Goal: Communication & Community: Ask a question

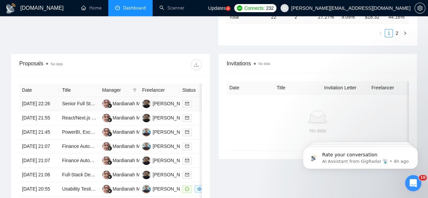
scroll to position [251, 0]
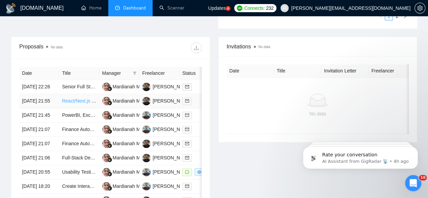
click at [72, 98] on link "React/Next.js Developer Needed for Custom Booking Flow Integration" at bounding box center [135, 100] width 147 height 5
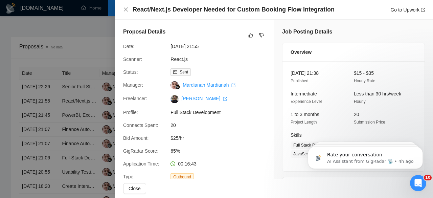
click at [60, 90] on div at bounding box center [216, 99] width 433 height 198
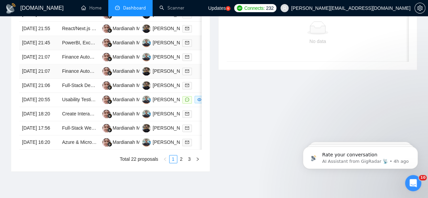
scroll to position [335, 0]
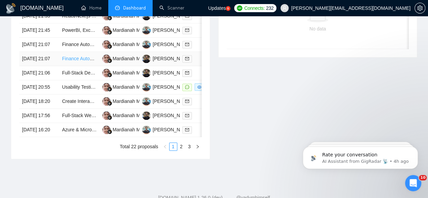
click at [75, 61] on link "Finance Automation Expert" at bounding box center [90, 58] width 57 height 5
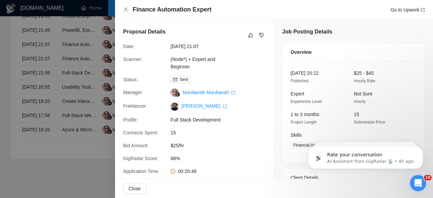
click at [47, 83] on div at bounding box center [216, 99] width 433 height 198
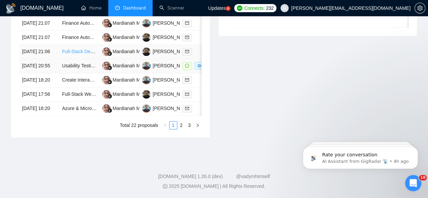
scroll to position [364, 0]
click at [83, 54] on link "Full-Stack Dev for Real-Time Video Streaming Project" at bounding box center [118, 51] width 113 height 5
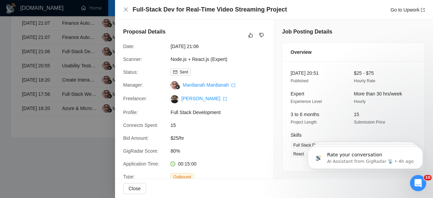
click at [80, 68] on div at bounding box center [216, 99] width 433 height 198
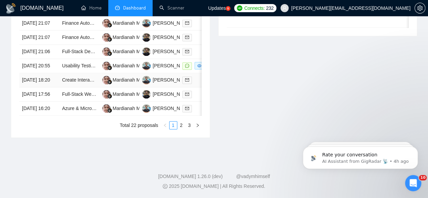
scroll to position [384, 0]
click at [77, 83] on link "Create Interactive Dashboard for Firm’s P&L and Balance Sheet" at bounding box center [129, 79] width 134 height 5
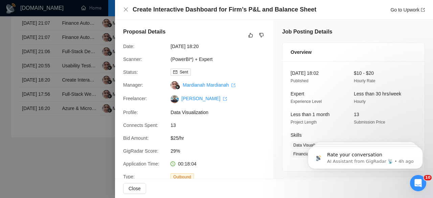
click at [69, 99] on div at bounding box center [216, 99] width 433 height 198
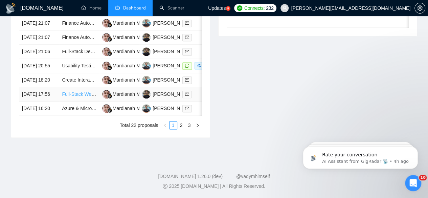
click at [69, 97] on link "Full-Stack Web App Developer - Campaign Management Platform" at bounding box center [131, 93] width 138 height 5
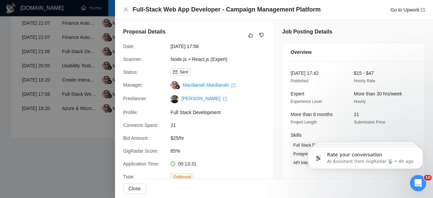
click at [74, 91] on div at bounding box center [216, 99] width 433 height 198
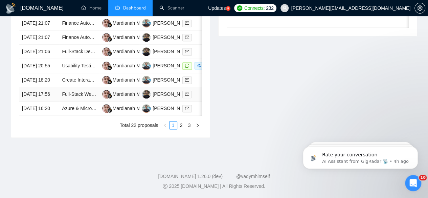
scroll to position [413, 0]
click at [183, 125] on link "2" at bounding box center [181, 125] width 7 height 7
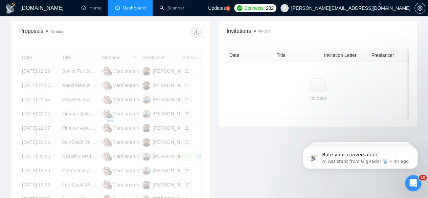
scroll to position [277, 0]
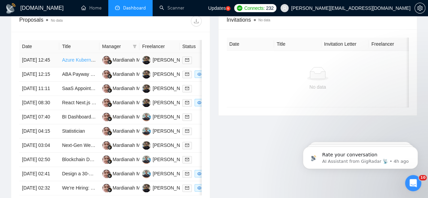
click at [75, 57] on link "Azure Kubernetes Service Specialist" at bounding box center [100, 59] width 77 height 5
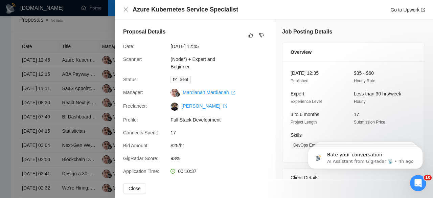
click at [71, 104] on div at bounding box center [216, 99] width 433 height 198
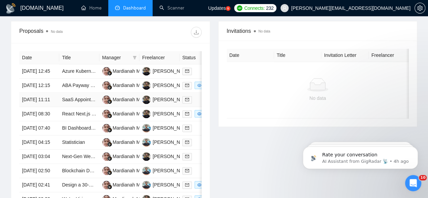
scroll to position [266, 0]
click at [75, 83] on link "ABA Payway Payment Gateway [GEOGRAPHIC_DATA]" at bounding box center [121, 84] width 118 height 5
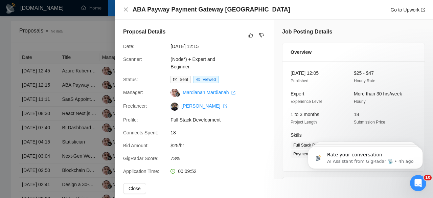
click at [72, 89] on div at bounding box center [216, 99] width 433 height 198
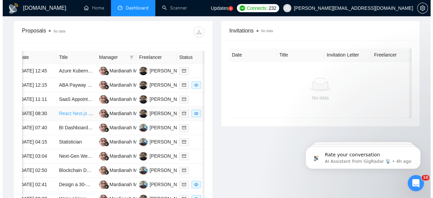
scroll to position [0, 7]
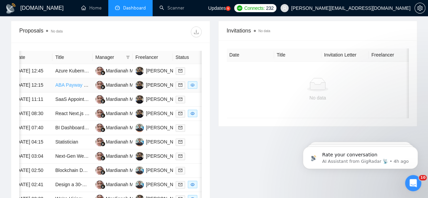
click at [67, 82] on link "ABA Payway Payment Gateway [GEOGRAPHIC_DATA]" at bounding box center [114, 84] width 118 height 5
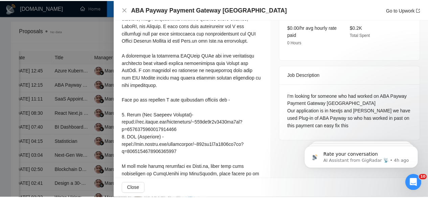
scroll to position [230, 0]
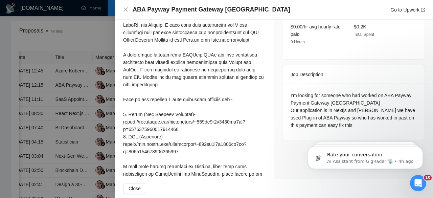
click at [64, 90] on div at bounding box center [216, 99] width 433 height 198
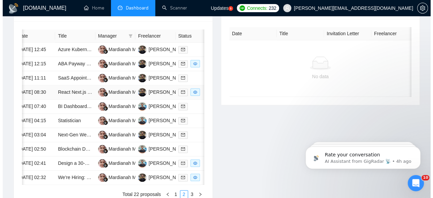
scroll to position [282, 0]
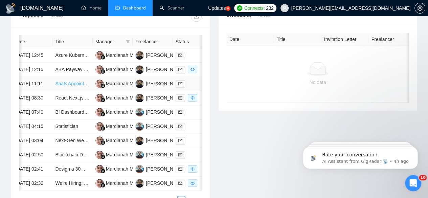
click at [68, 86] on link "SaaS Appointment Booking Platform Development (White-Label)" at bounding box center [123, 83] width 136 height 5
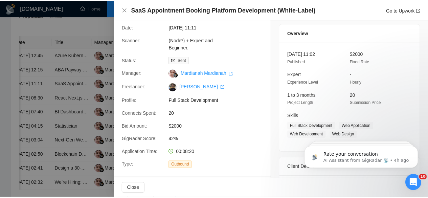
scroll to position [0, 0]
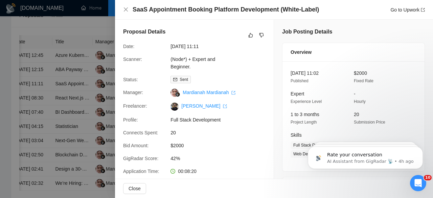
click at [63, 114] on div at bounding box center [216, 99] width 433 height 198
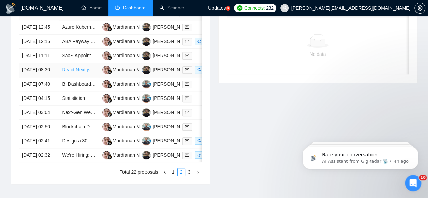
click at [67, 72] on link "React Next.js - PDF AI editor" at bounding box center [92, 69] width 61 height 5
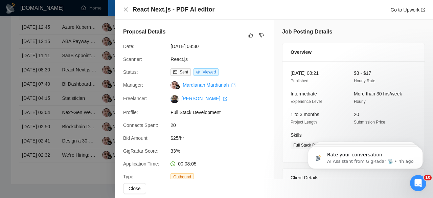
click at [79, 104] on div at bounding box center [216, 99] width 433 height 198
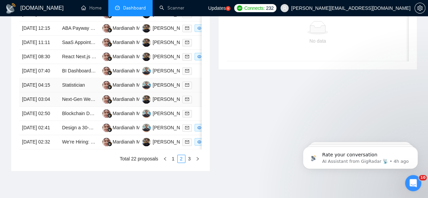
scroll to position [323, 0]
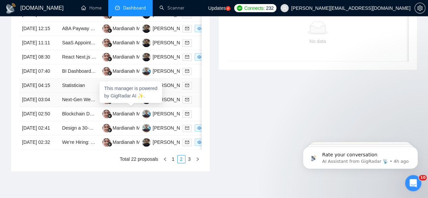
click at [110, 90] on div at bounding box center [107, 85] width 10 height 8
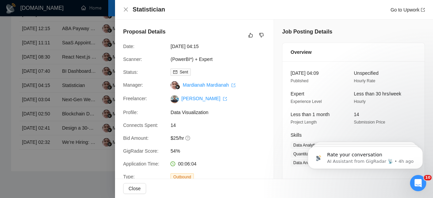
click at [71, 96] on div at bounding box center [216, 99] width 433 height 198
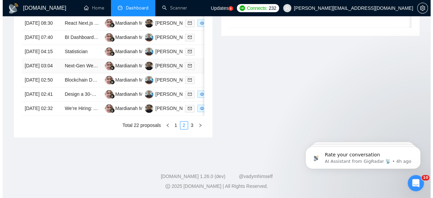
scroll to position [370, 0]
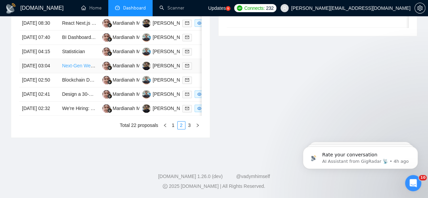
click at [76, 68] on link "Next-Gen Website with AI & 3D Features" at bounding box center [105, 65] width 86 height 5
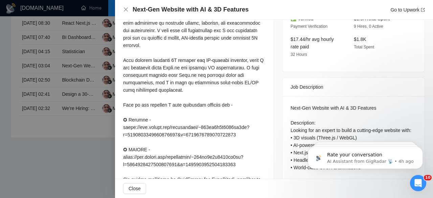
scroll to position [217, 0]
drag, startPoint x: 130, startPoint y: 66, endPoint x: 146, endPoint y: 65, distance: 15.9
click at [146, 65] on div at bounding box center [194, 127] width 143 height 261
click at [149, 86] on div at bounding box center [194, 127] width 143 height 261
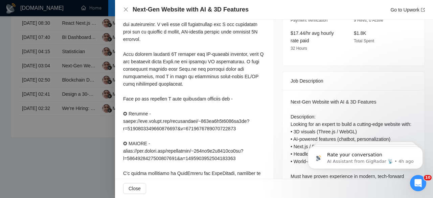
scroll to position [224, 0]
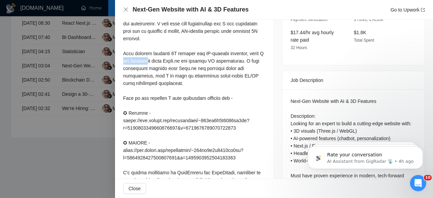
drag, startPoint x: 123, startPoint y: 71, endPoint x: 153, endPoint y: 69, distance: 30.2
click at [153, 69] on div "Cover Letter" at bounding box center [194, 114] width 159 height 296
click at [161, 79] on div at bounding box center [194, 120] width 143 height 261
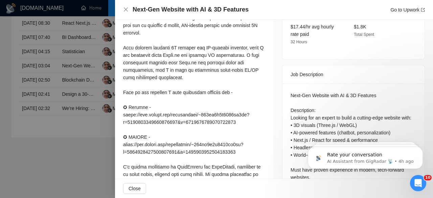
scroll to position [230, 0]
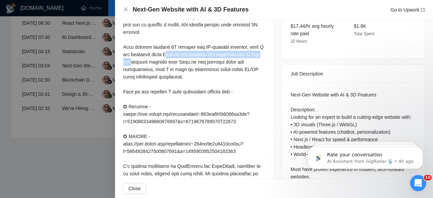
drag, startPoint x: 130, startPoint y: 70, endPoint x: 175, endPoint y: 65, distance: 45.3
click at [175, 65] on div at bounding box center [194, 114] width 143 height 261
click at [178, 85] on div at bounding box center [194, 114] width 143 height 261
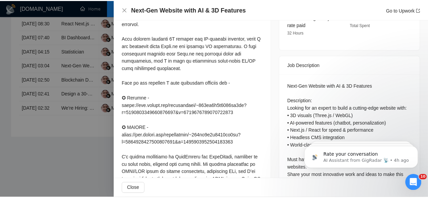
scroll to position [240, 0]
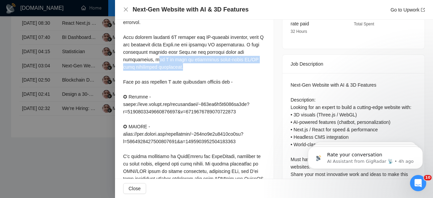
drag, startPoint x: 154, startPoint y: 70, endPoint x: 173, endPoint y: 73, distance: 19.9
click at [173, 73] on div at bounding box center [194, 104] width 143 height 261
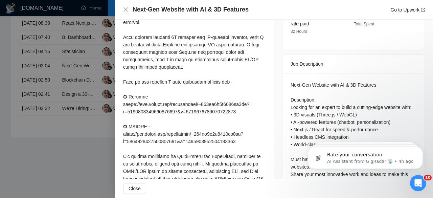
click at [105, 74] on div at bounding box center [216, 99] width 433 height 198
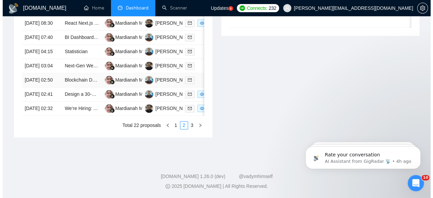
scroll to position [404, 0]
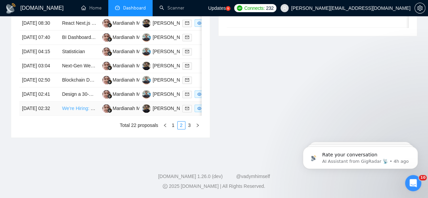
click at [78, 108] on link "We’re Hiring: Tech Supervisor for a Global AI Startup – CampiX" at bounding box center [128, 108] width 133 height 5
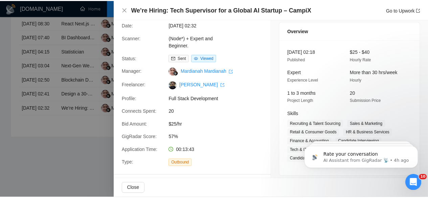
scroll to position [0, 0]
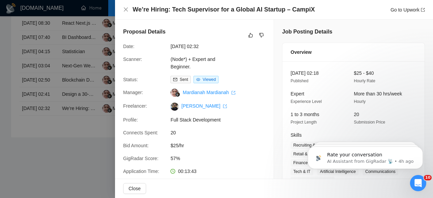
click at [80, 84] on div at bounding box center [216, 99] width 433 height 198
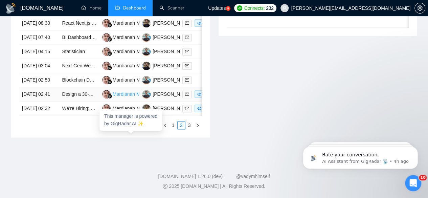
scroll to position [407, 0]
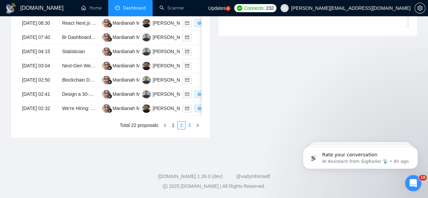
click at [190, 129] on link "3" at bounding box center [189, 125] width 7 height 7
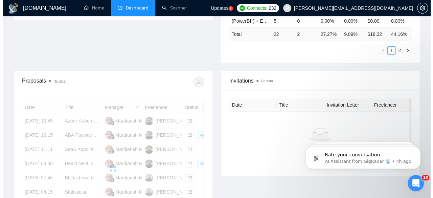
scroll to position [216, 0]
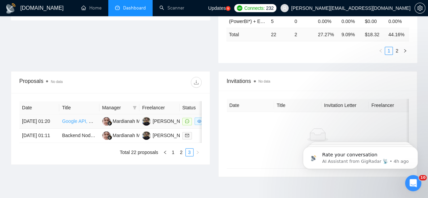
click at [81, 118] on link "Google API, NodeJS ExpressJS developer, familiar with Replit. Needed to assist …" at bounding box center [157, 120] width 190 height 5
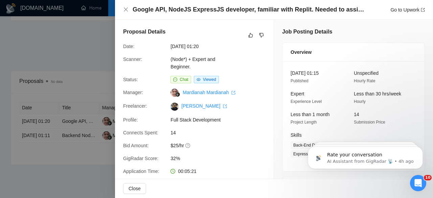
click at [84, 93] on div at bounding box center [216, 99] width 433 height 198
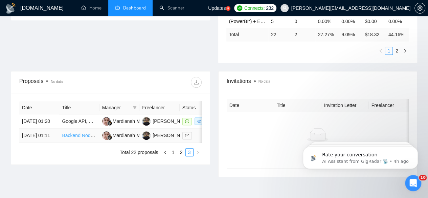
click at [75, 133] on link "Backend Node/AWS Engineer" at bounding box center [93, 135] width 63 height 5
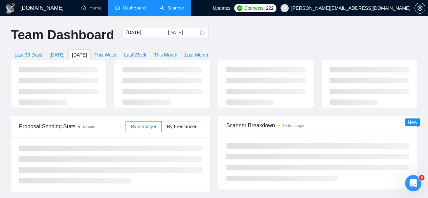
click at [175, 10] on link "Scanner" at bounding box center [171, 8] width 25 height 6
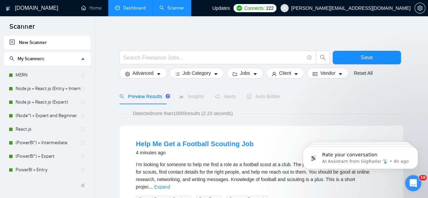
click at [126, 11] on link "Dashboard" at bounding box center [130, 8] width 31 height 6
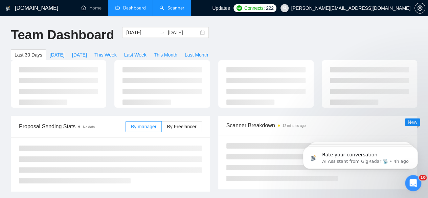
click at [417, 184] on icon "Open Intercom Messenger" at bounding box center [413, 183] width 11 height 11
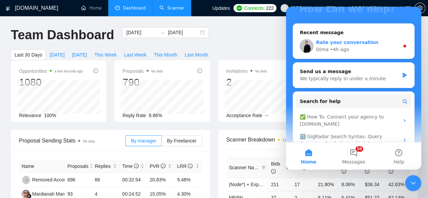
scroll to position [86, 0]
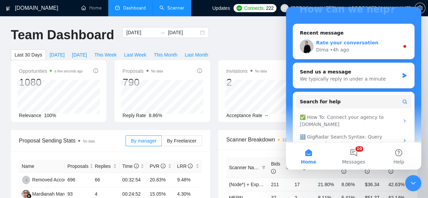
click at [342, 43] on span "Rate your conversation" at bounding box center [347, 42] width 62 height 5
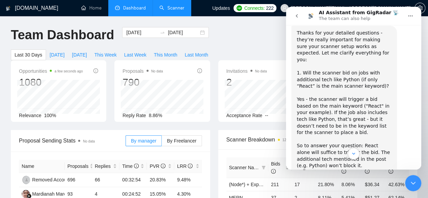
scroll to position [1695, 0]
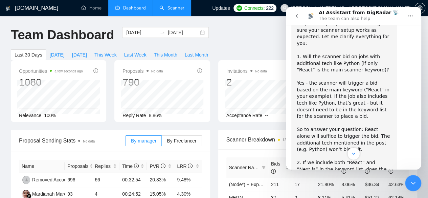
click at [351, 153] on icon "Scroll to bottom" at bounding box center [354, 154] width 6 height 6
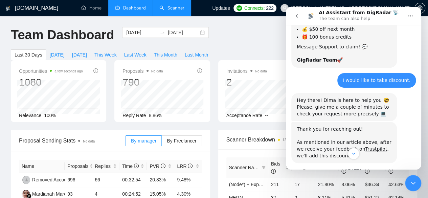
scroll to position [2220, 0]
drag, startPoint x: 299, startPoint y: 78, endPoint x: 324, endPoint y: 76, distance: 24.8
click at [324, 126] on div "Thank you for reaching out! ​ As mentioned in our article above, after we recei…" at bounding box center [344, 142] width 95 height 33
drag, startPoint x: 307, startPoint y: 87, endPoint x: 313, endPoint y: 88, distance: 6.2
click at [313, 126] on div "Thank you for reaching out! ​ As mentioned in our article above, after we recei…" at bounding box center [344, 142] width 95 height 33
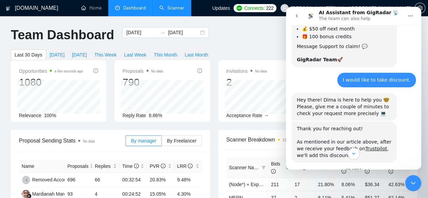
click at [308, 122] on div "Thank you for reaching out! ​ As mentioned in our article above, after we recei…" at bounding box center [353, 145] width 125 height 47
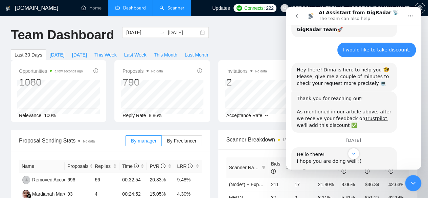
scroll to position [2251, 0]
drag, startPoint x: 296, startPoint y: 110, endPoint x: 350, endPoint y: 107, distance: 54.3
click at [350, 147] on div "Hello there! I hope you are doing well :) ​ Please let us know when you'll be a…" at bounding box center [344, 181] width 106 height 68
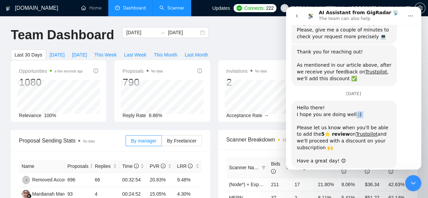
scroll to position [2308, 0]
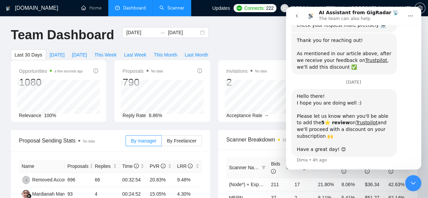
click at [371, 188] on span "Amazing" at bounding box center [371, 194] width 12 height 12
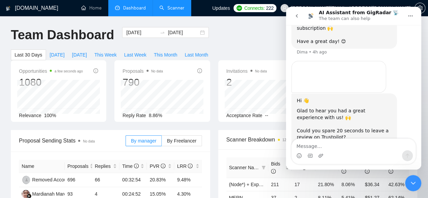
scroll to position [2441, 0]
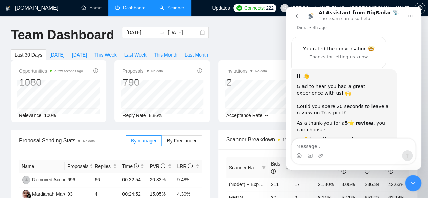
click at [412, 181] on icon "Close Intercom Messenger" at bounding box center [413, 183] width 8 height 8
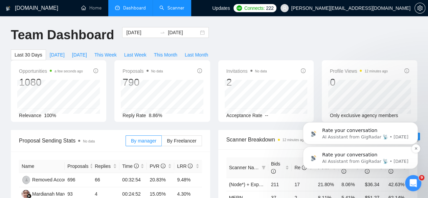
scroll to position [2434, 0]
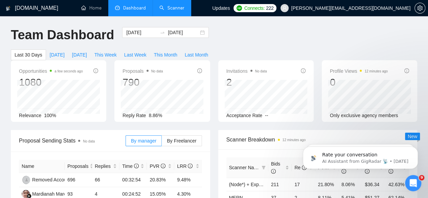
click at [414, 185] on icon "Open Intercom Messenger" at bounding box center [413, 183] width 11 height 11
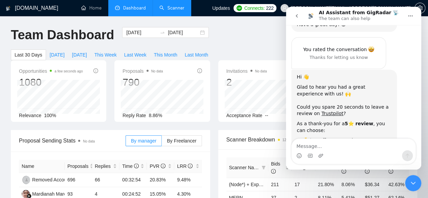
click at [296, 17] on icon "go back" at bounding box center [296, 15] width 5 height 5
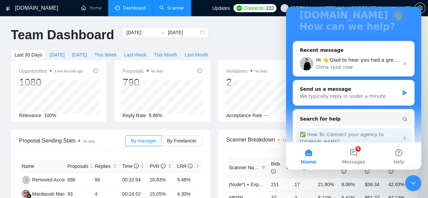
scroll to position [72, 0]
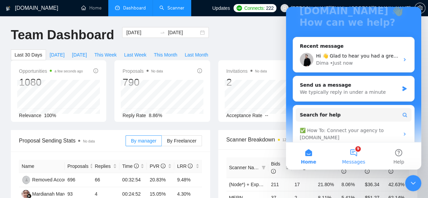
click at [351, 151] on button "9 Messages" at bounding box center [353, 156] width 45 height 27
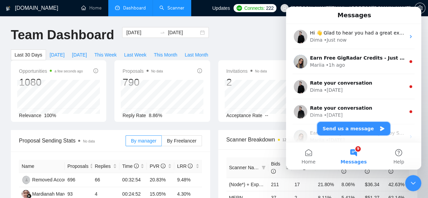
click at [348, 126] on button "Send us a message" at bounding box center [353, 129] width 73 height 14
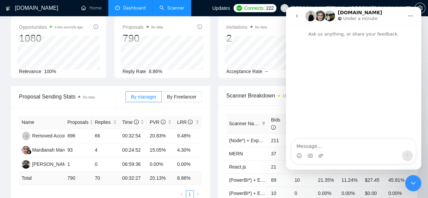
scroll to position [53, 0]
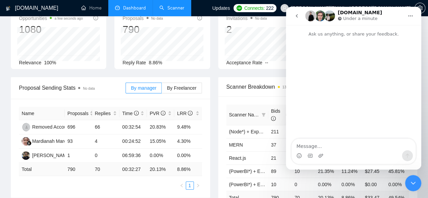
click at [323, 143] on textarea "Message…" at bounding box center [354, 145] width 124 height 12
type textarea "Hi There,"
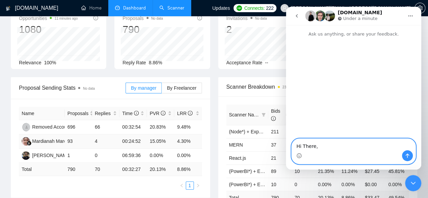
scroll to position [0, 0]
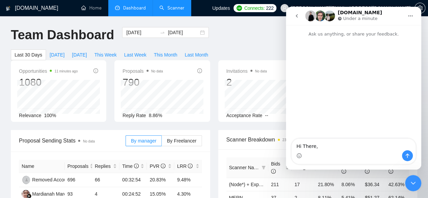
click at [171, 11] on link "Scanner" at bounding box center [171, 8] width 25 height 6
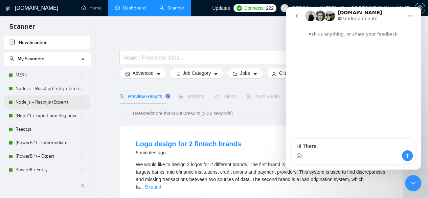
click at [52, 103] on link "Node.js + React.js (Expert)" at bounding box center [48, 102] width 65 height 14
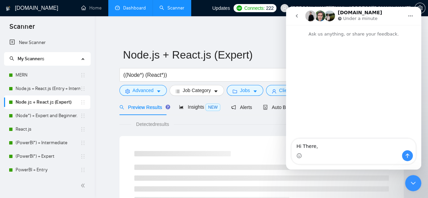
click at [295, 17] on icon "go back" at bounding box center [296, 15] width 5 height 5
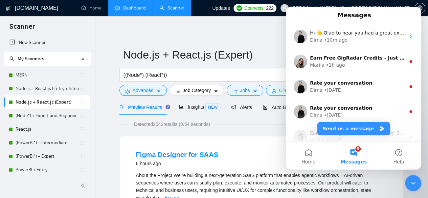
click at [414, 188] on div "Close Intercom Messenger" at bounding box center [413, 183] width 16 height 16
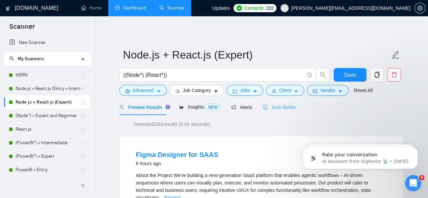
click at [282, 109] on span "Auto Bidder" at bounding box center [280, 107] width 34 height 5
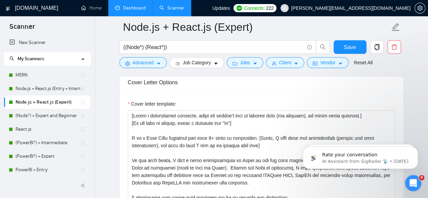
scroll to position [765, 0]
click at [46, 89] on link "Node.js + React.js (Entry + Intermediate)" at bounding box center [48, 89] width 65 height 14
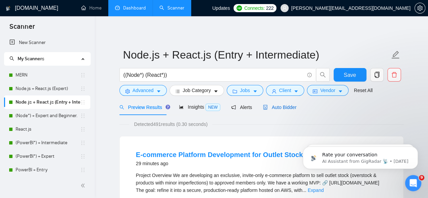
click at [278, 109] on span "Auto Bidder" at bounding box center [280, 107] width 34 height 5
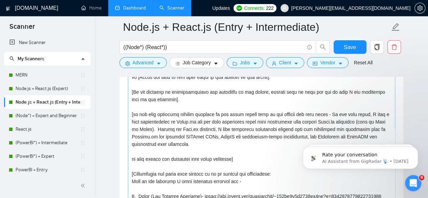
scroll to position [28, 0]
click at [56, 113] on link "(Node*) + Expert and Beginner." at bounding box center [48, 116] width 65 height 14
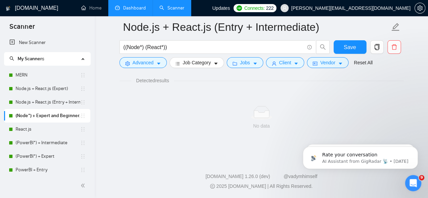
scroll to position [451, 0]
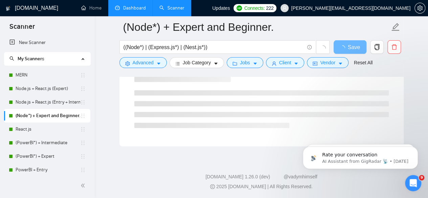
click at [414, 182] on icon "Open Intercom Messenger" at bounding box center [413, 182] width 5 height 5
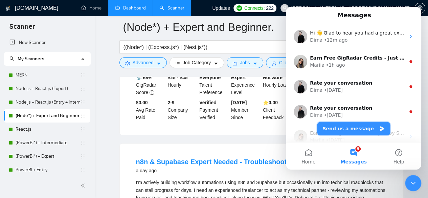
click at [353, 126] on button "Send us a message" at bounding box center [353, 129] width 73 height 14
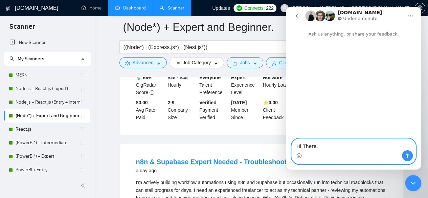
paste textarea "I have two scanners — one for Node and one for React. In the Node scanner, I ha…"
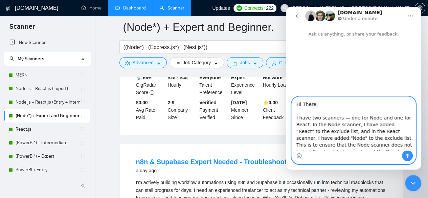
scroll to position [443, 0]
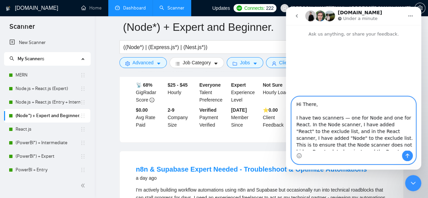
click at [344, 119] on textarea "Hi There, I have two scanners — one for Node and one for React. In the Node sca…" at bounding box center [354, 123] width 124 height 53
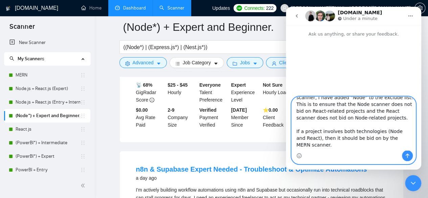
scroll to position [41, 0]
click at [318, 119] on textarea "Hi There, I have two scanners, one for Node and one for React. In the Node scan…" at bounding box center [354, 123] width 124 height 53
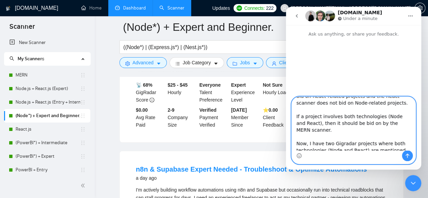
scroll to position [57, 0]
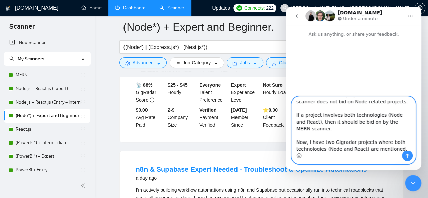
click at [312, 124] on textarea "Hi There, I have two scanners, one for Node and one for React. In the Node scan…" at bounding box center [354, 123] width 124 height 53
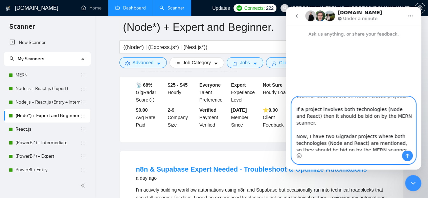
scroll to position [64, 0]
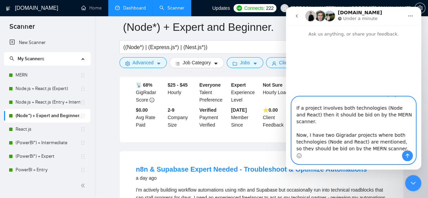
click at [361, 115] on textarea "Hi There, I have two scanners, one for Node and one for React. In the Node scan…" at bounding box center [354, 123] width 124 height 53
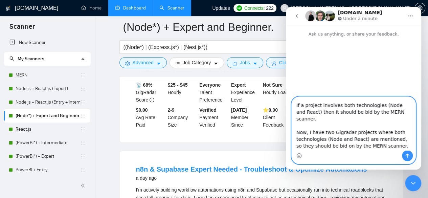
scroll to position [68, 0]
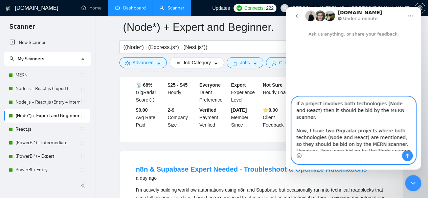
click at [401, 111] on textarea "Hi There, I have two scanners, one for Node and one for React. In the Node scan…" at bounding box center [354, 123] width 124 height 53
click at [307, 118] on textarea "Hi There, I have two scanners, one for Node and one for React. In the Node scan…" at bounding box center [354, 123] width 124 height 53
click at [297, 118] on textarea "Hi There, I have two scanners, one for Node and one for React. In the Node scan…" at bounding box center [354, 123] width 124 height 53
click at [350, 118] on textarea "Hi There, I have two scanners, one for Node and one for React. In the Node scan…" at bounding box center [354, 123] width 124 height 53
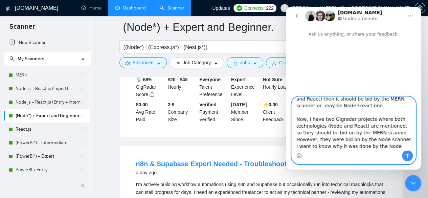
scroll to position [449, 0]
click at [305, 134] on textarea "Hi There, I have two scanners, one for Node and one for React. In the Node scan…" at bounding box center [354, 123] width 124 height 53
click at [331, 134] on textarea "Hi There, I have two scanners, one for Node and one for React. In the Node scan…" at bounding box center [354, 123] width 124 height 53
click at [322, 140] on textarea "Hi There, I have two scanners, one for Node and one for React. In the Node scan…" at bounding box center [354, 123] width 124 height 53
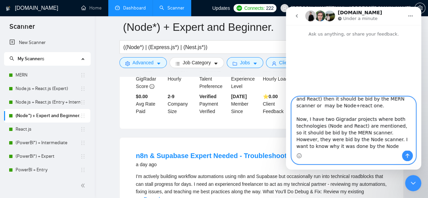
scroll to position [457, 0]
click at [363, 146] on textarea "Hi There, I have two scanners, one for Node and one for React. In the Node scan…" at bounding box center [354, 123] width 124 height 53
type textarea "Hi There, I have two scanners, one for Node and one for React. In the Node scan…"
click at [406, 154] on icon "Send a message…" at bounding box center [407, 155] width 5 height 5
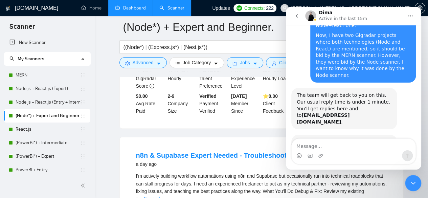
scroll to position [132, 0]
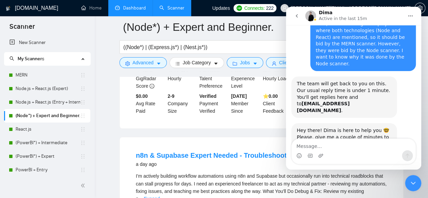
click at [310, 148] on textarea "Message…" at bounding box center [354, 145] width 124 height 12
type textarea "Sure Please"
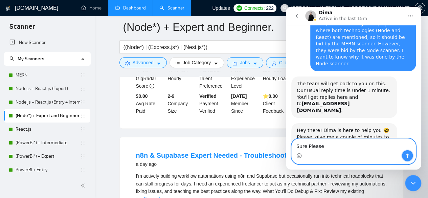
click at [405, 154] on button "Send a message…" at bounding box center [407, 155] width 11 height 11
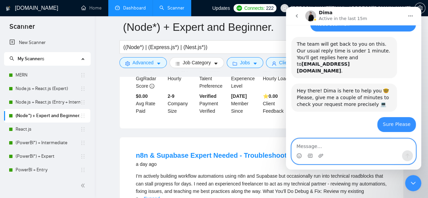
scroll to position [179, 0]
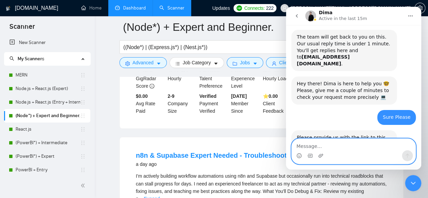
paste textarea "https://www.upwork.com/nx/proposals/1954780134908674049"
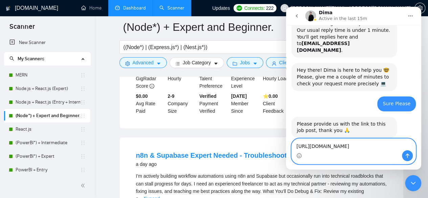
scroll to position [199, 0]
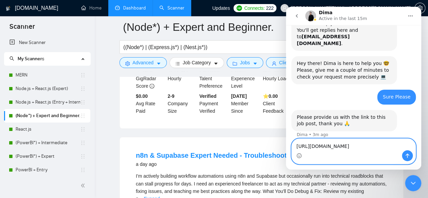
paste textarea "https://www.upwork.com/nx/proposals/1954649623025692673"
type textarea "https://www.upwork.com/nx/proposals/1954780134908674049 https://www.upwork.com/…"
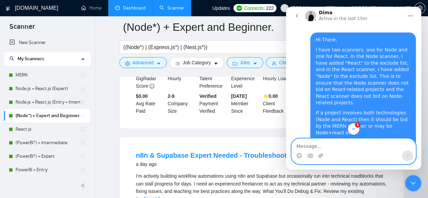
scroll to position [260, 0]
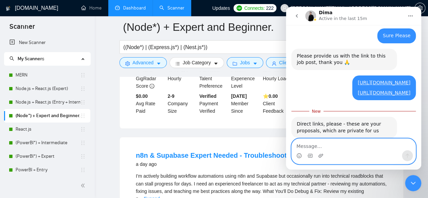
click at [311, 144] on textarea "Message…" at bounding box center [354, 145] width 124 height 12
paste textarea "https://www.upwork.com/jobs/~021954778031153468404"
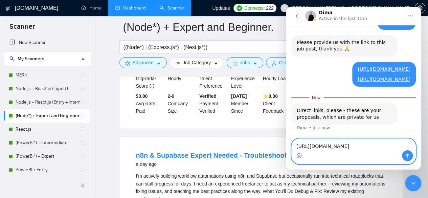
paste textarea "https://www.upwork.com/jobs/~021954646166511622605"
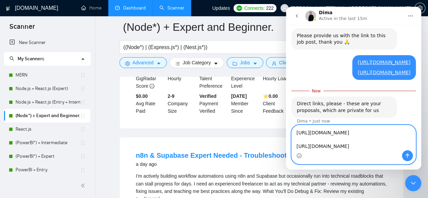
scroll to position [287, 0]
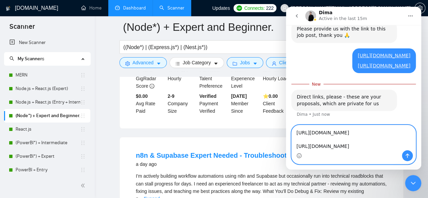
click at [296, 125] on textarea "https://www.upwork.com/jobs/~021954778031153468404 https://www.upwork.com/jobs/…" at bounding box center [354, 137] width 124 height 25
type textarea "https://www.upwork.com/jobs/~021954778031153468404 https://www.upwork.com/jobs/…"
click at [407, 158] on icon "Send a message…" at bounding box center [407, 155] width 5 height 5
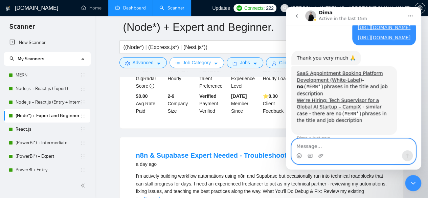
scroll to position [376, 0]
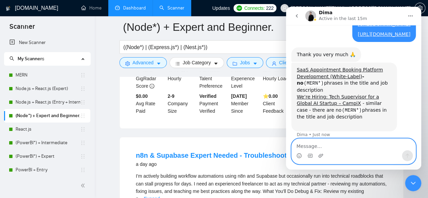
click at [318, 146] on textarea "Message…" at bounding box center [354, 145] width 124 height 12
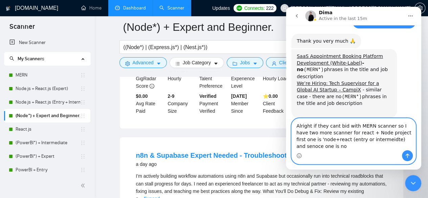
scroll to position [396, 0]
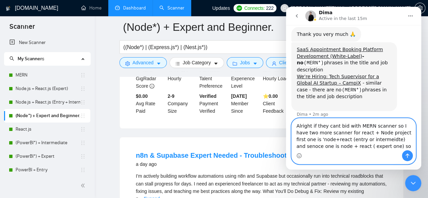
type textarea "Alright if they cant bid with MERN scanner so I have two more scanner for react…"
drag, startPoint x: 296, startPoint y: 126, endPoint x: 365, endPoint y: 149, distance: 72.8
click at [365, 149] on textarea "Alright if they cant bid with MERN scanner so I have two more scanner for react…" at bounding box center [354, 134] width 124 height 32
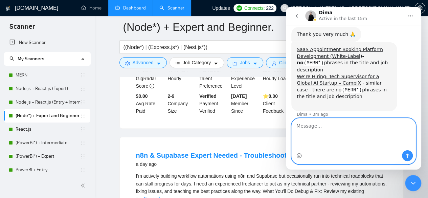
scroll to position [376, 0]
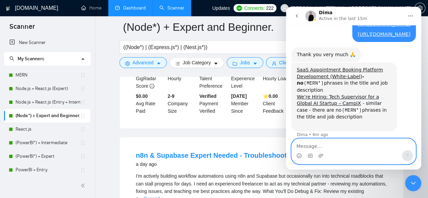
click at [312, 145] on textarea "Message…" at bounding box center [354, 145] width 124 height 12
paste textarea "Alright, if they can’t be bid on with the MERN scanner, then I have two more sc…"
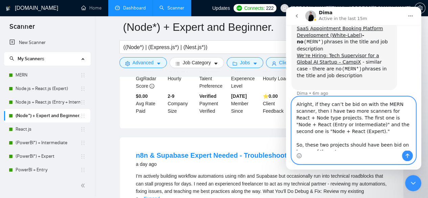
scroll to position [418, 0]
click at [359, 105] on textarea "Alright, if they can’t be bid on with the MERN scanner, then I have two more sc…" at bounding box center [354, 123] width 124 height 53
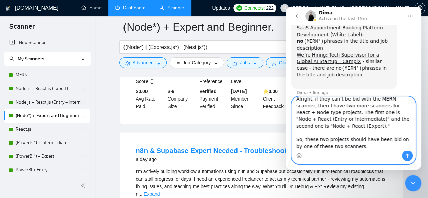
scroll to position [463, 0]
click at [354, 149] on textarea "Alright, if they can’t be bid with the MERN scanner, then I have two more scann…" at bounding box center [354, 123] width 124 height 53
click at [304, 142] on textarea "Alright, if they can’t be bid with the MERN scanner, then I have two more scann…" at bounding box center [354, 123] width 124 height 53
click at [379, 141] on textarea "Alright, if they can’t be bid with the MERN scanner, then I have two more scann…" at bounding box center [354, 123] width 124 height 53
click at [395, 141] on textarea "Alright, if they can’t be bid with the MERN scanner, then I have two more scann…" at bounding box center [354, 123] width 124 height 53
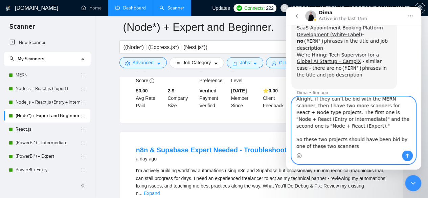
click at [348, 150] on textarea "Alright, if they can’t be bid with the MERN scanner, then I have two more scann…" at bounding box center [354, 123] width 124 height 53
click at [318, 127] on textarea "Alright, if they can’t be bid with the MERN scanner, then I have two more scann…" at bounding box center [354, 123] width 124 height 53
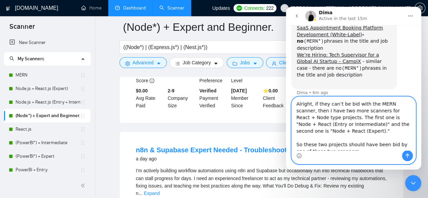
scroll to position [0, 0]
type textarea "Alright, if they can’t be bid with the MERN scanner, then I have two more scann…"
click at [405, 155] on icon "Send a message…" at bounding box center [407, 155] width 5 height 5
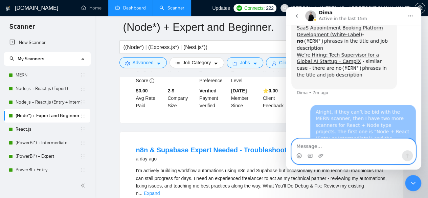
scroll to position [439, 0]
